Goal: Transaction & Acquisition: Purchase product/service

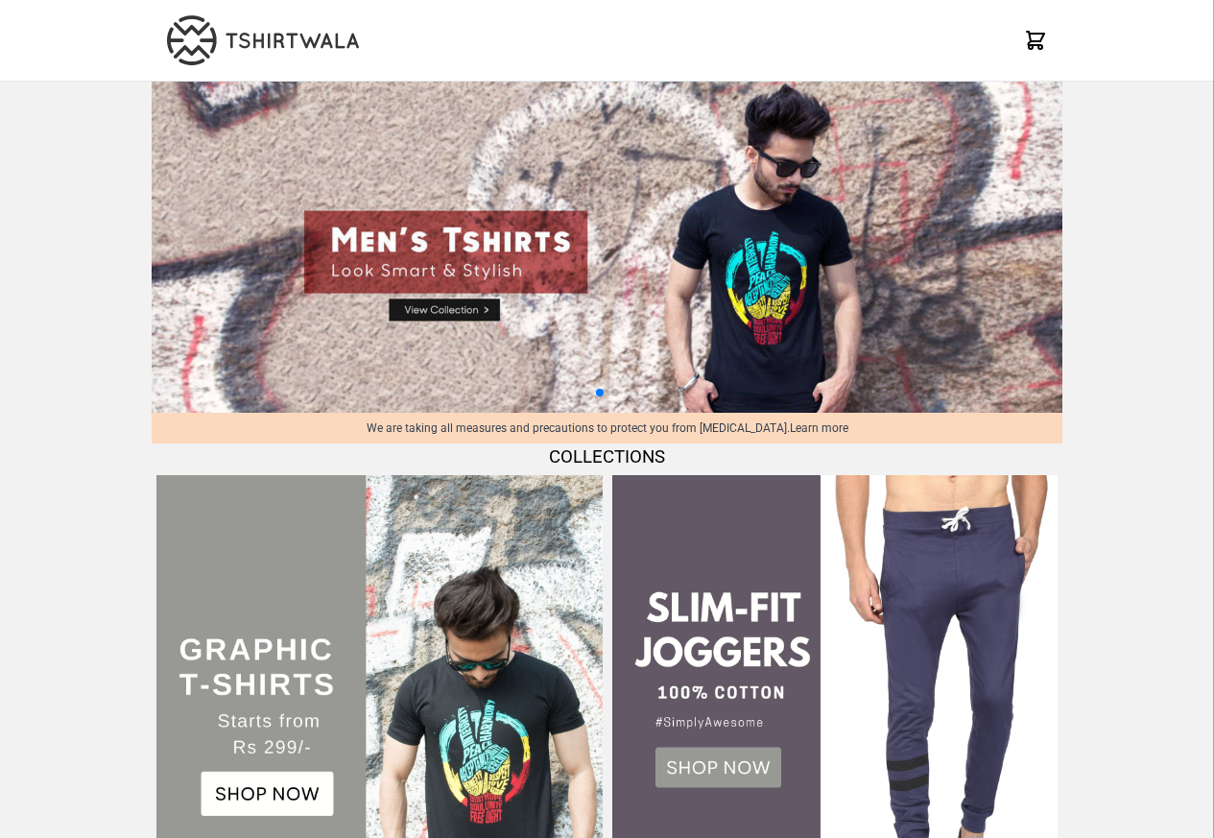
click at [266, 801] on img at bounding box center [378, 697] width 445 height 445
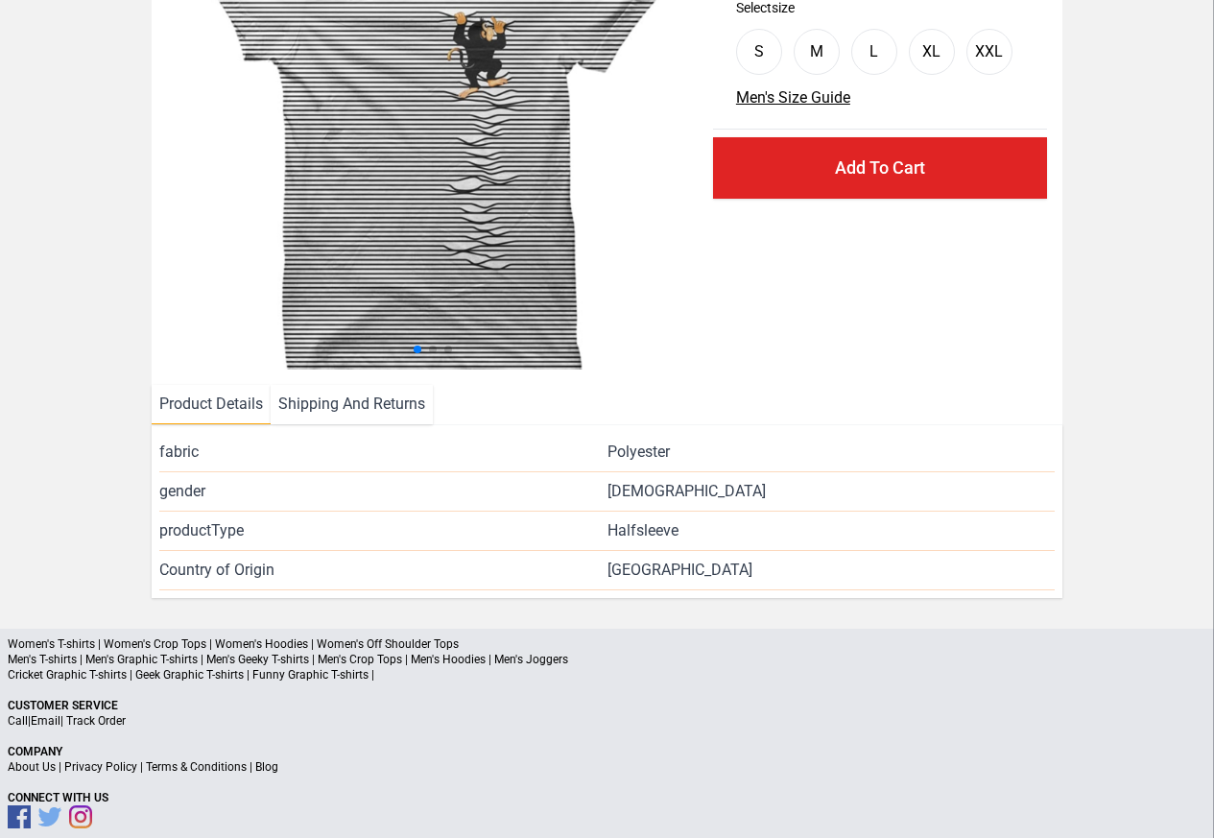
scroll to position [232, 0]
